Goal: Find specific page/section: Find specific page/section

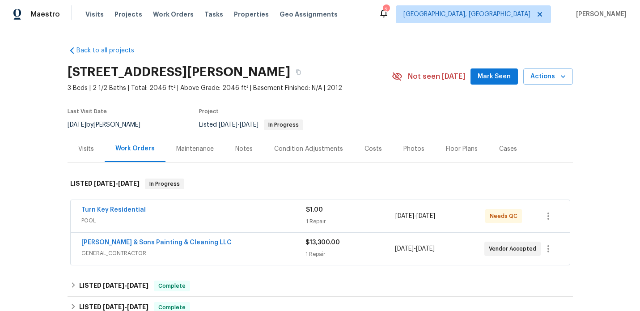
click at [222, 215] on div "Turn Key Residential" at bounding box center [193, 210] width 225 height 11
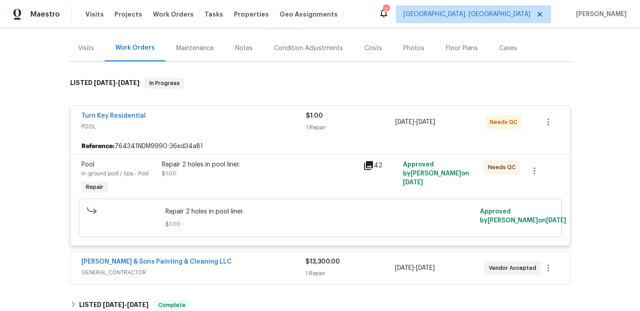
scroll to position [82, 0]
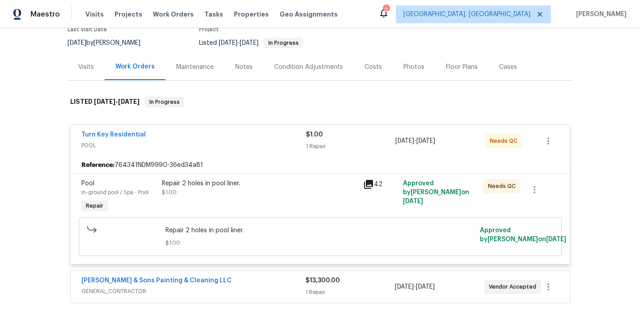
click at [90, 69] on div "Visits" at bounding box center [86, 67] width 16 height 9
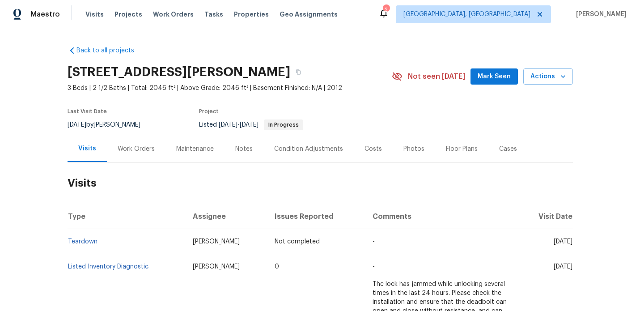
click at [136, 149] on div "Work Orders" at bounding box center [136, 148] width 37 height 9
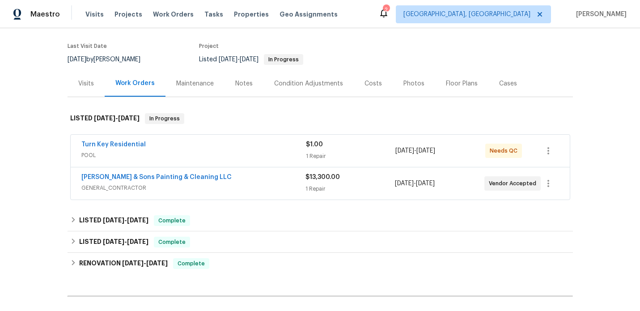
scroll to position [74, 0]
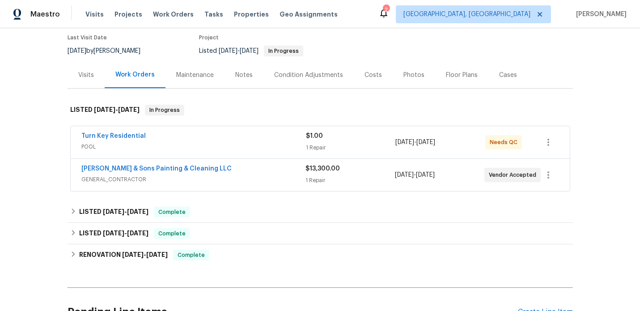
click at [236, 170] on div "[PERSON_NAME] & Sons Painting & Cleaning LLC" at bounding box center [193, 169] width 224 height 11
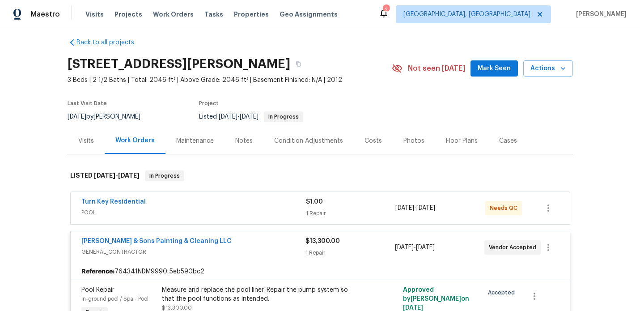
scroll to position [0, 0]
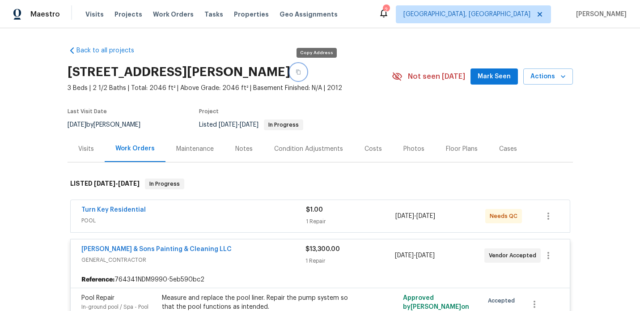
click at [301, 72] on icon "button" at bounding box center [298, 71] width 5 height 5
